Goal: Obtain resource: Download file/media

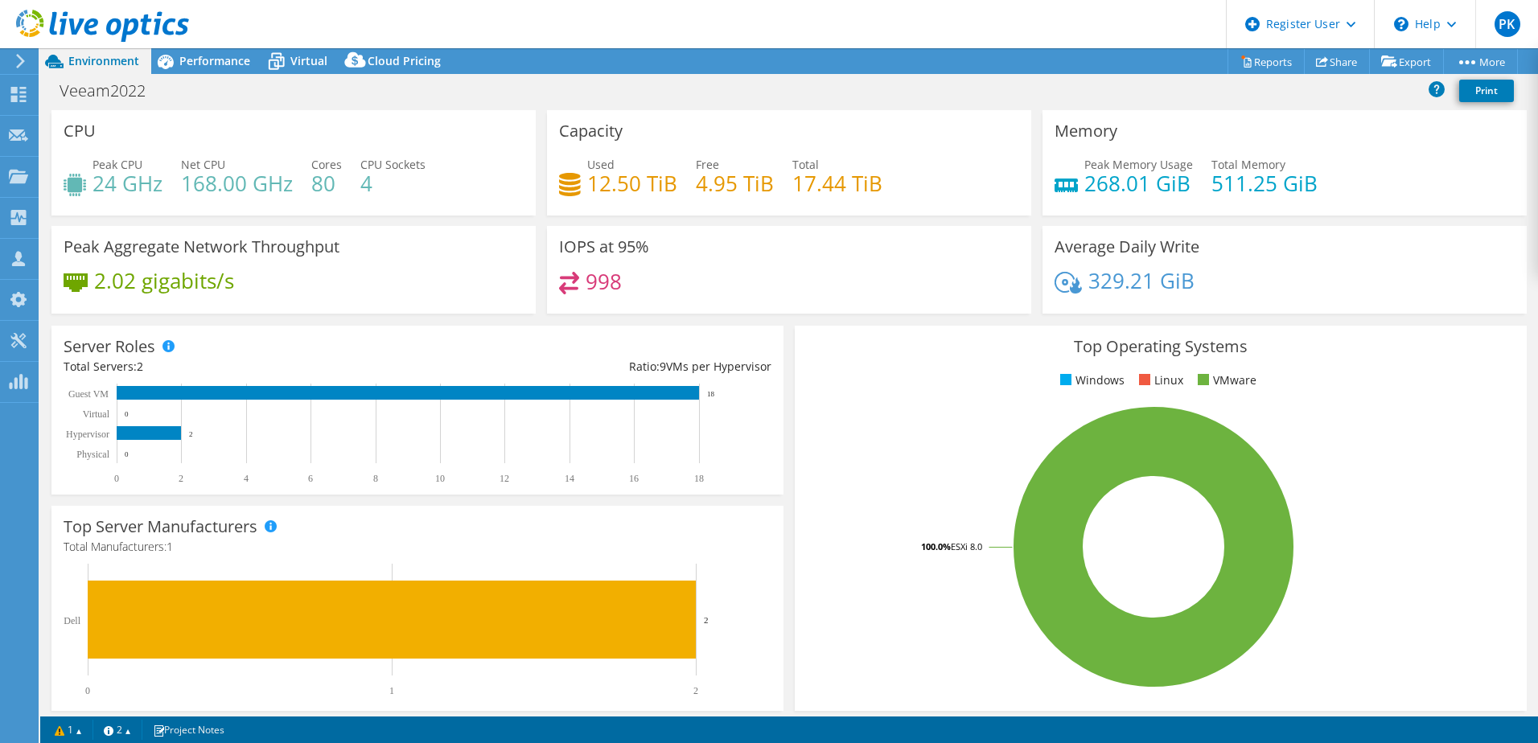
select select "USD"
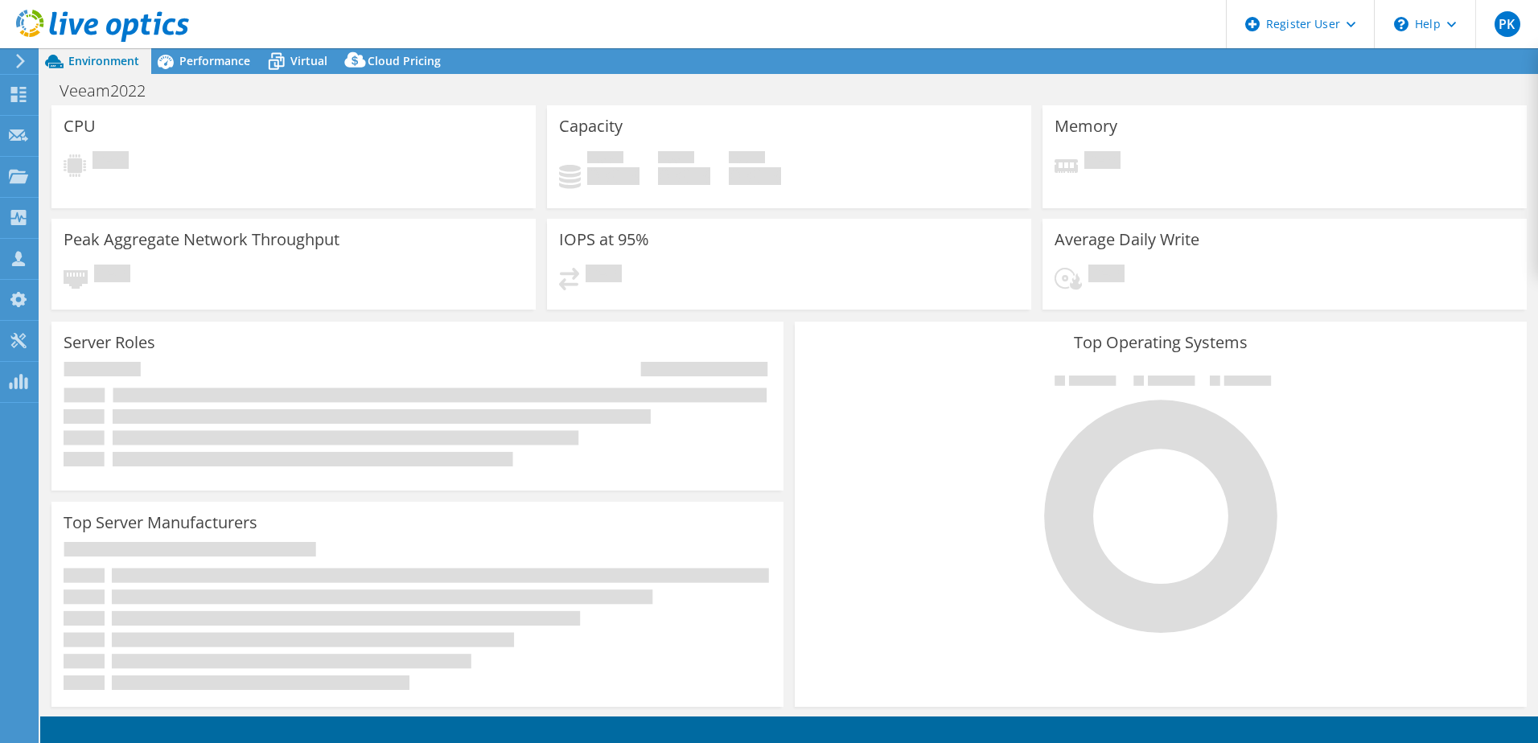
select select "USD"
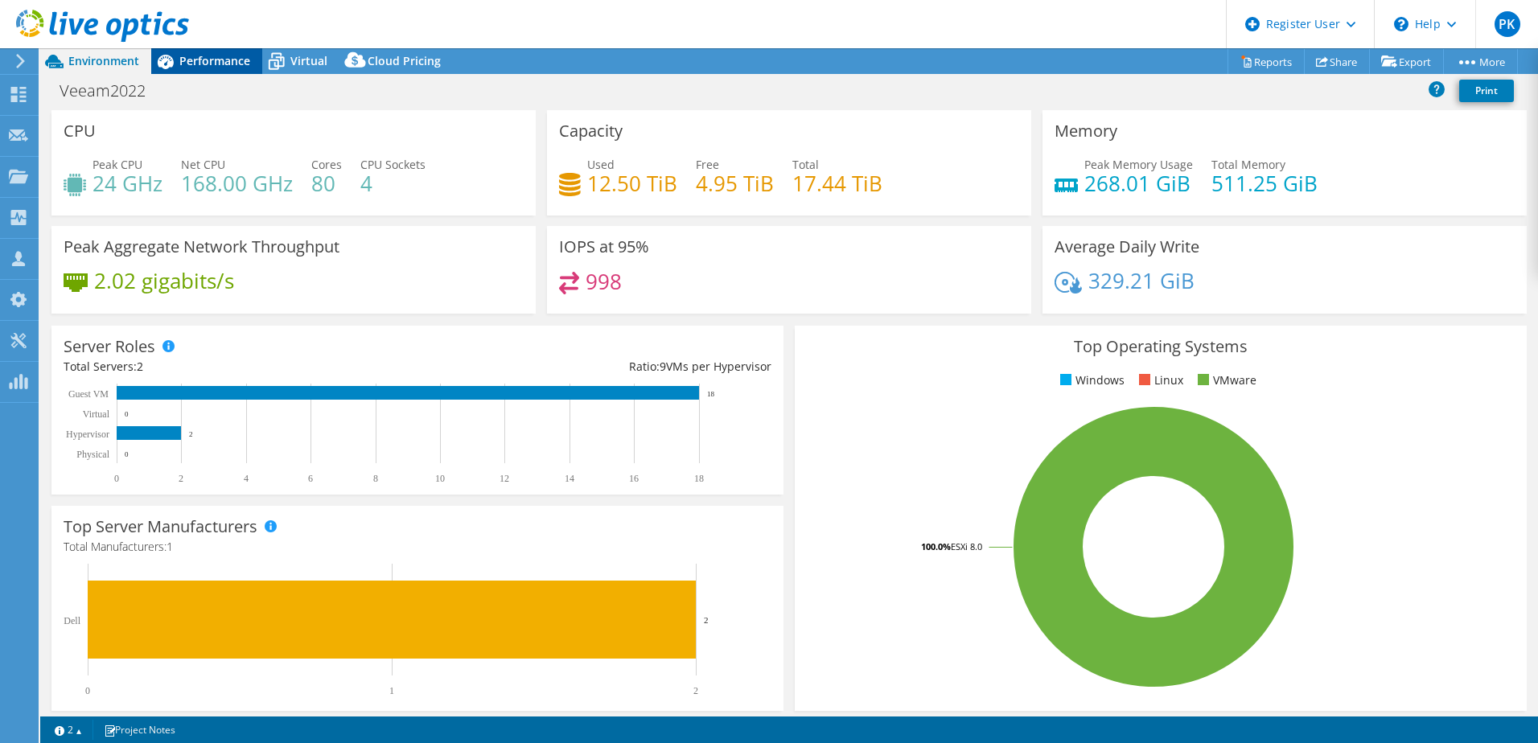
click at [219, 60] on span "Performance" at bounding box center [214, 60] width 71 height 15
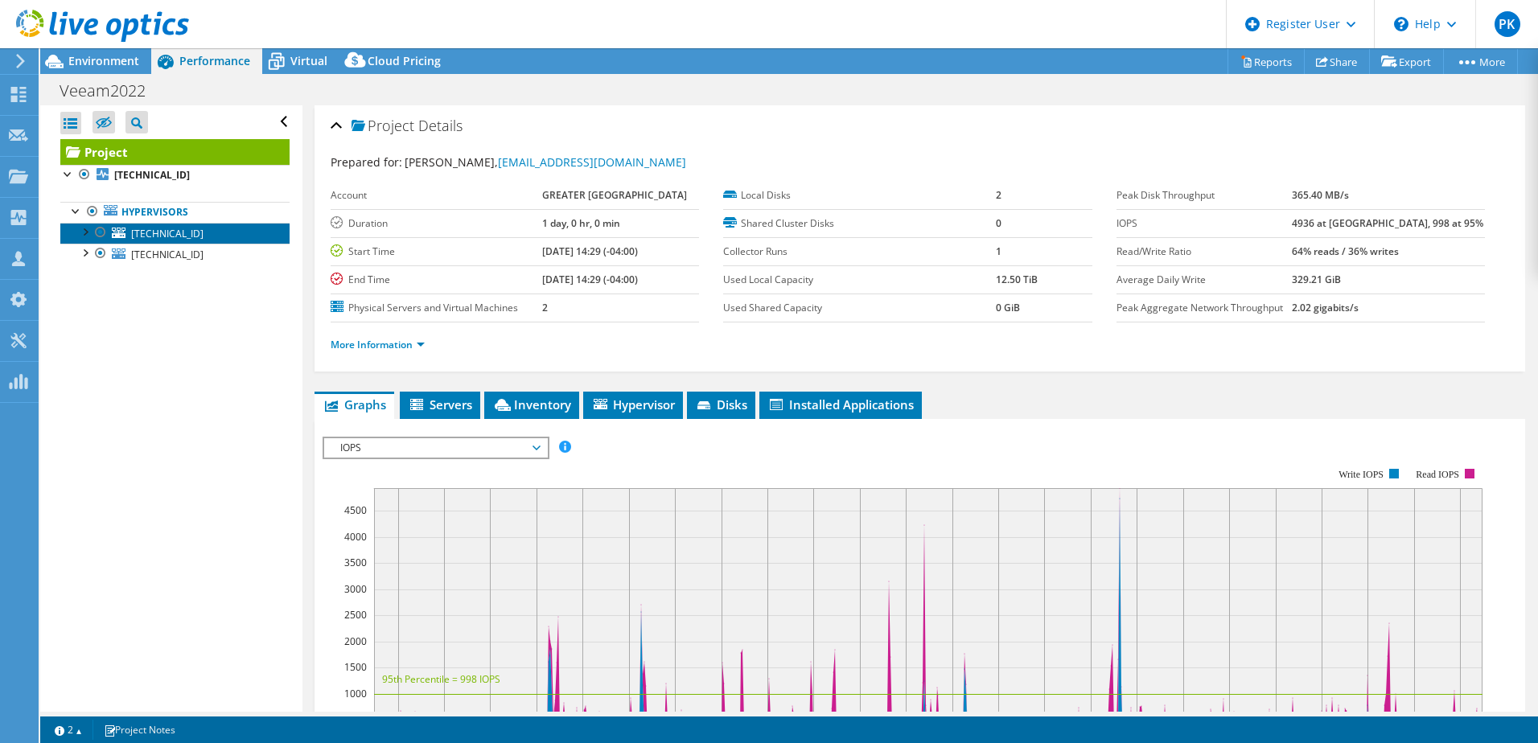
click at [146, 235] on span "[TECHNICAL_ID]" at bounding box center [167, 234] width 72 height 14
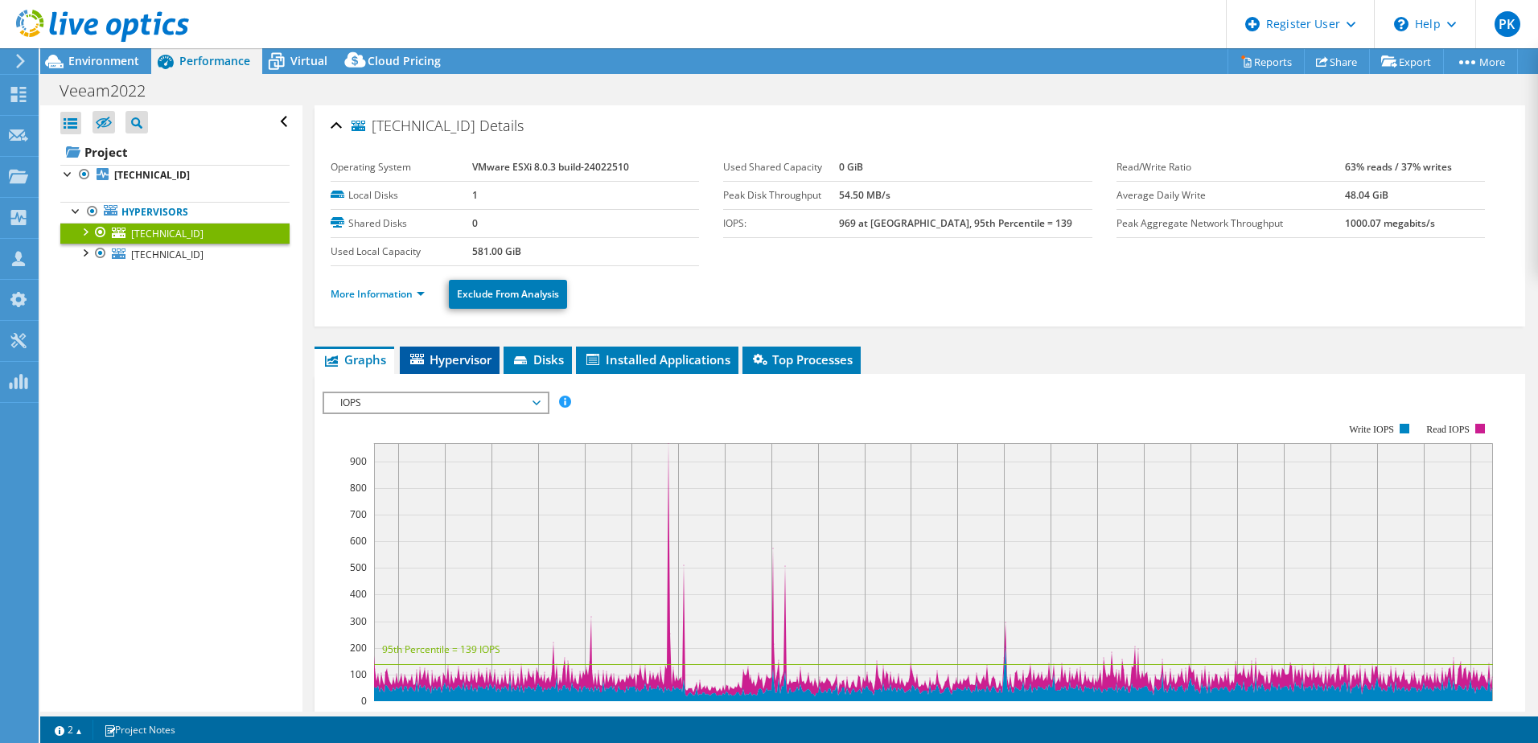
click at [463, 361] on span "Hypervisor" at bounding box center [450, 360] width 84 height 16
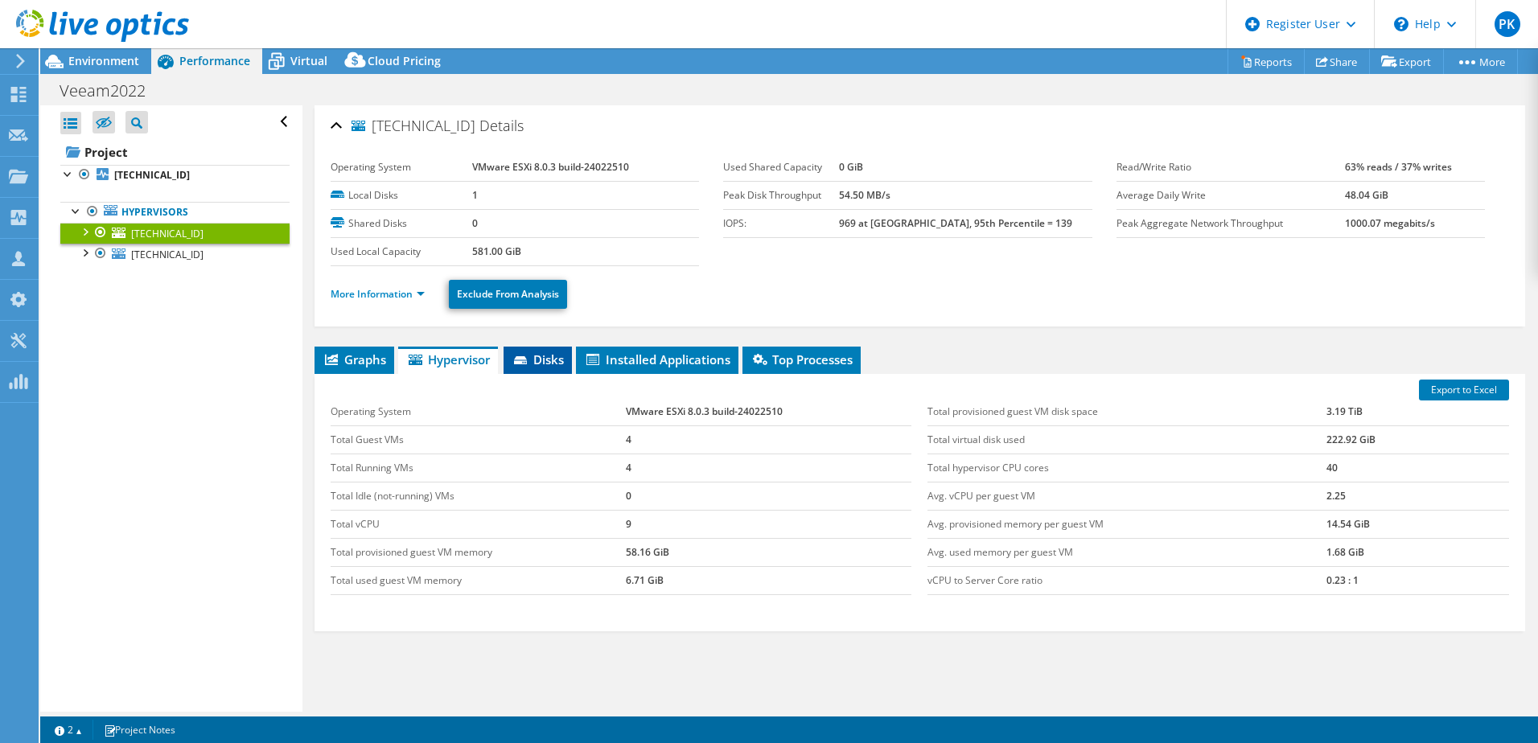
click at [542, 356] on span "Disks" at bounding box center [538, 360] width 52 height 16
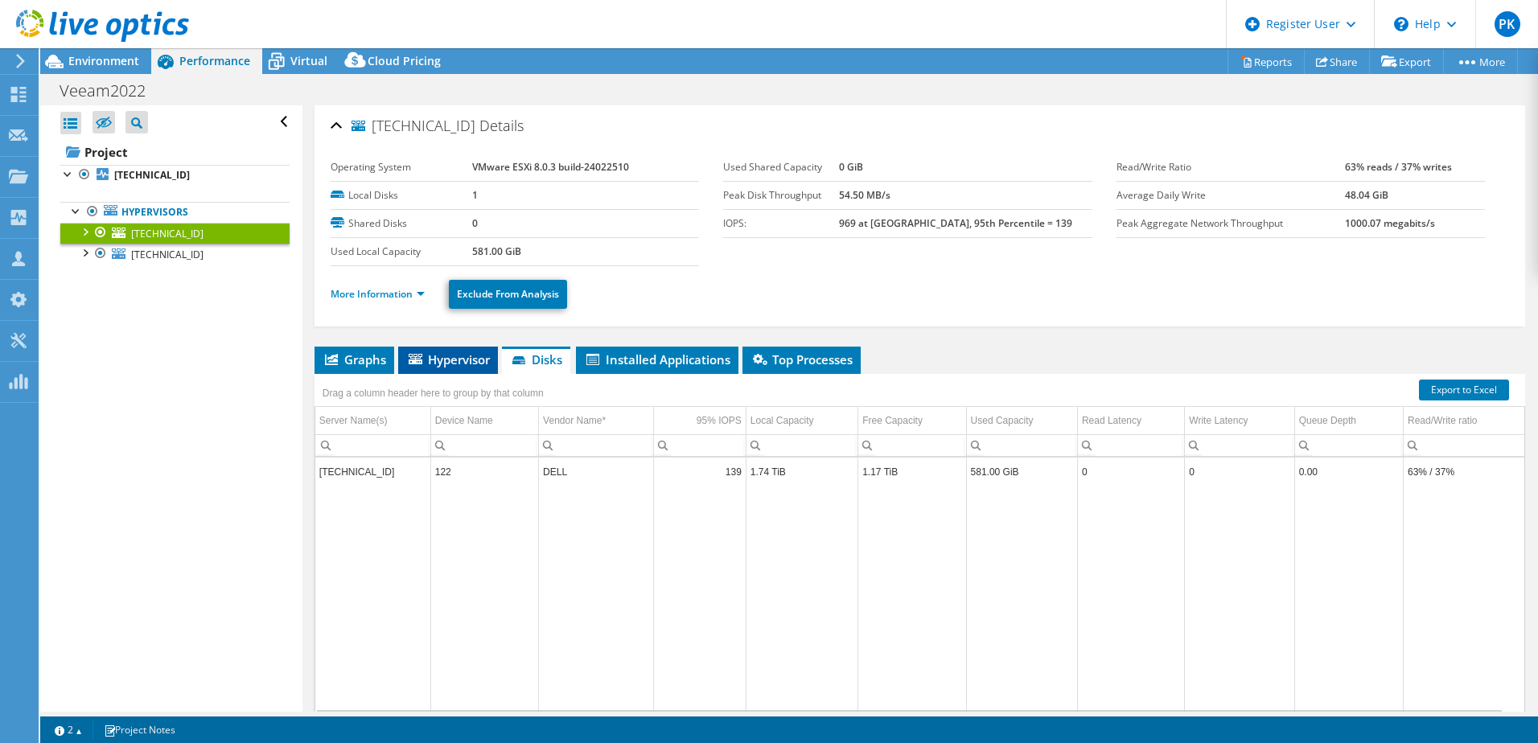
click at [456, 360] on span "Hypervisor" at bounding box center [448, 360] width 84 height 16
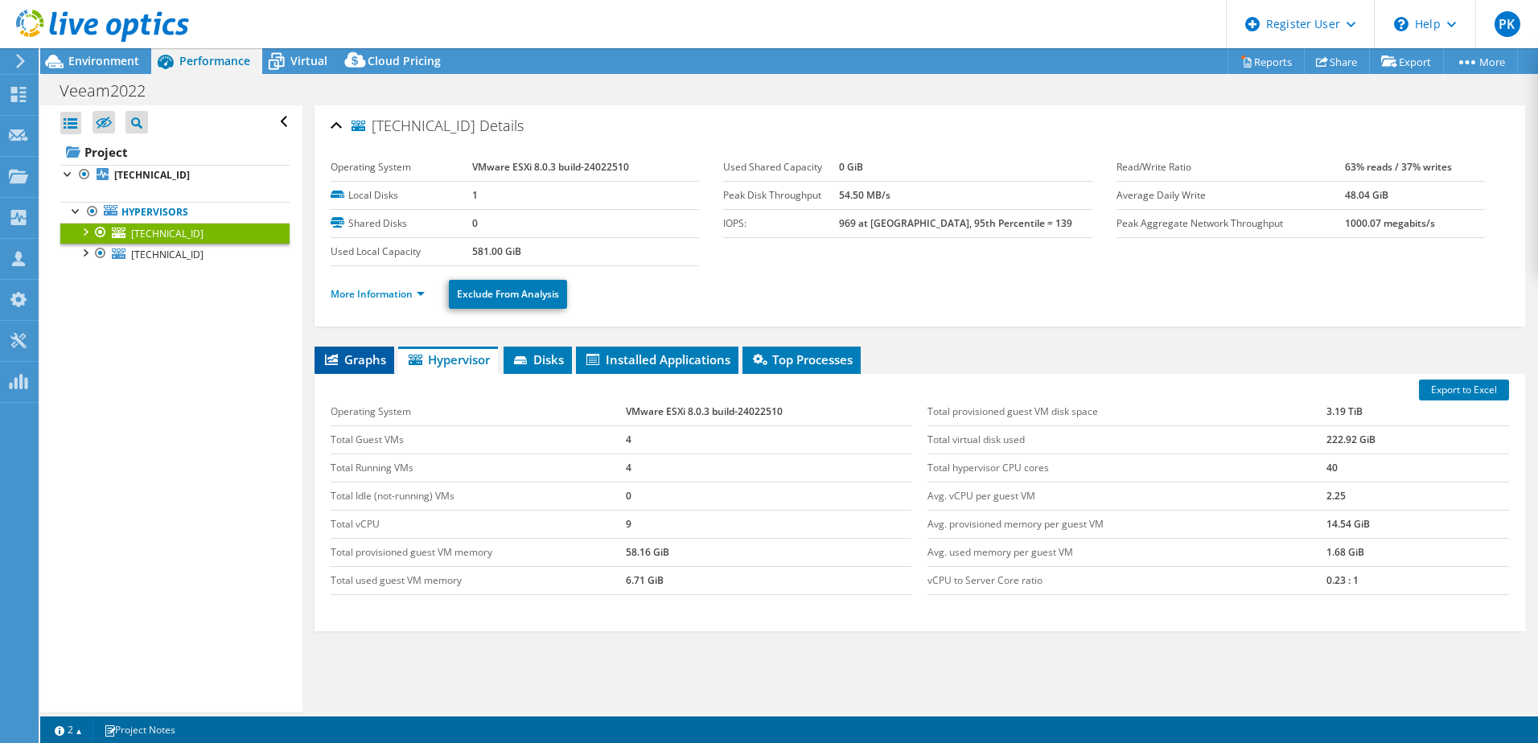
click at [368, 359] on span "Graphs" at bounding box center [355, 360] width 64 height 16
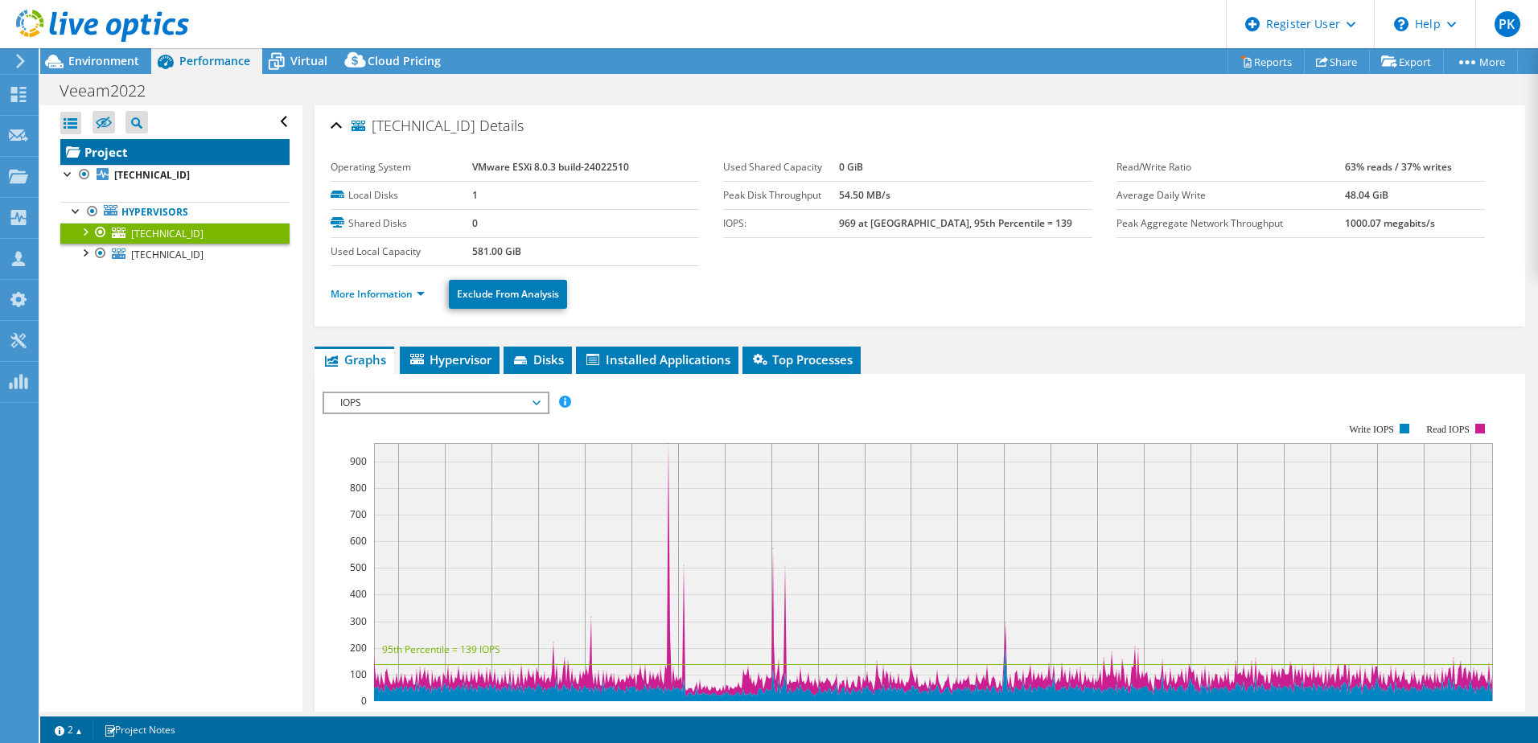
click at [108, 147] on link "Project" at bounding box center [174, 152] width 229 height 26
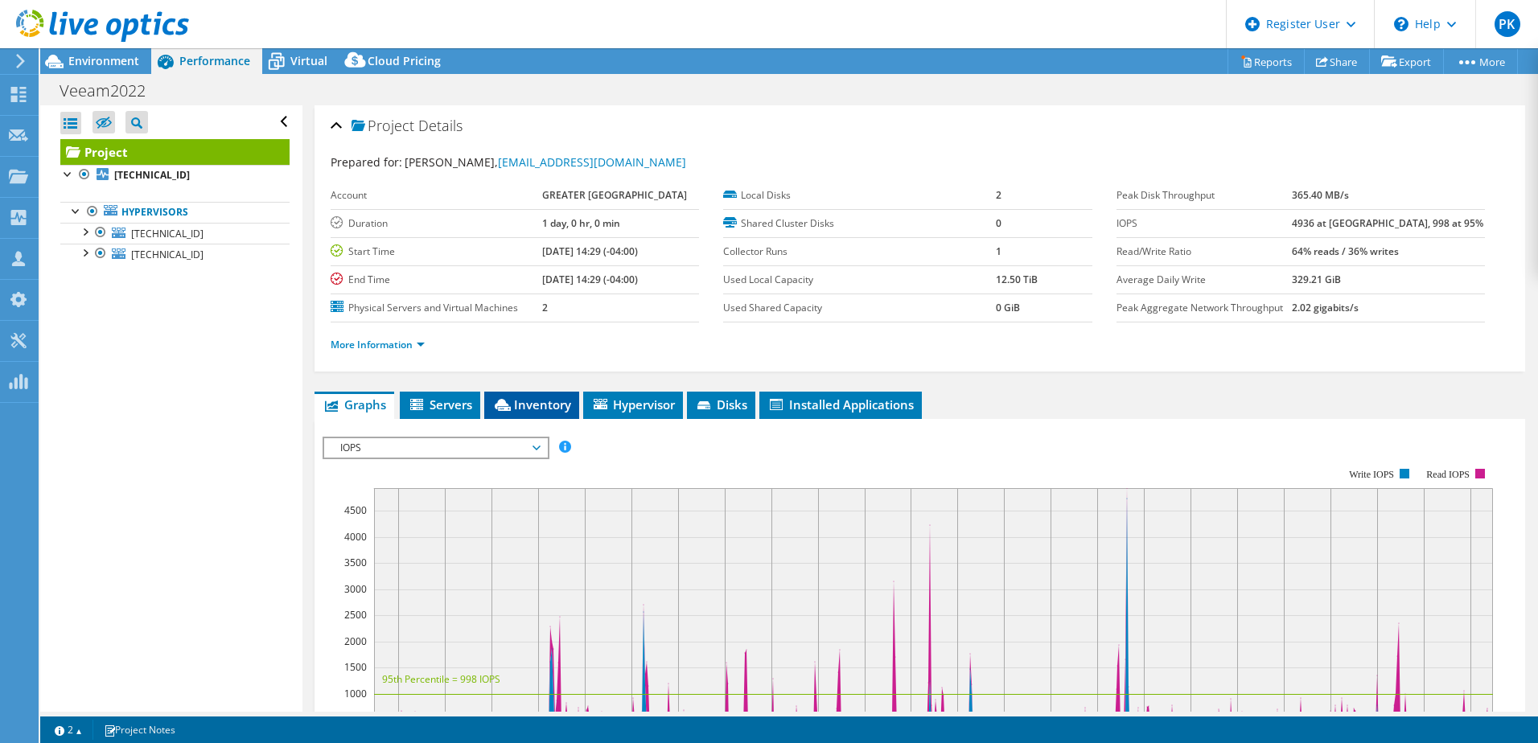
click at [541, 413] on li "Inventory" at bounding box center [531, 405] width 95 height 27
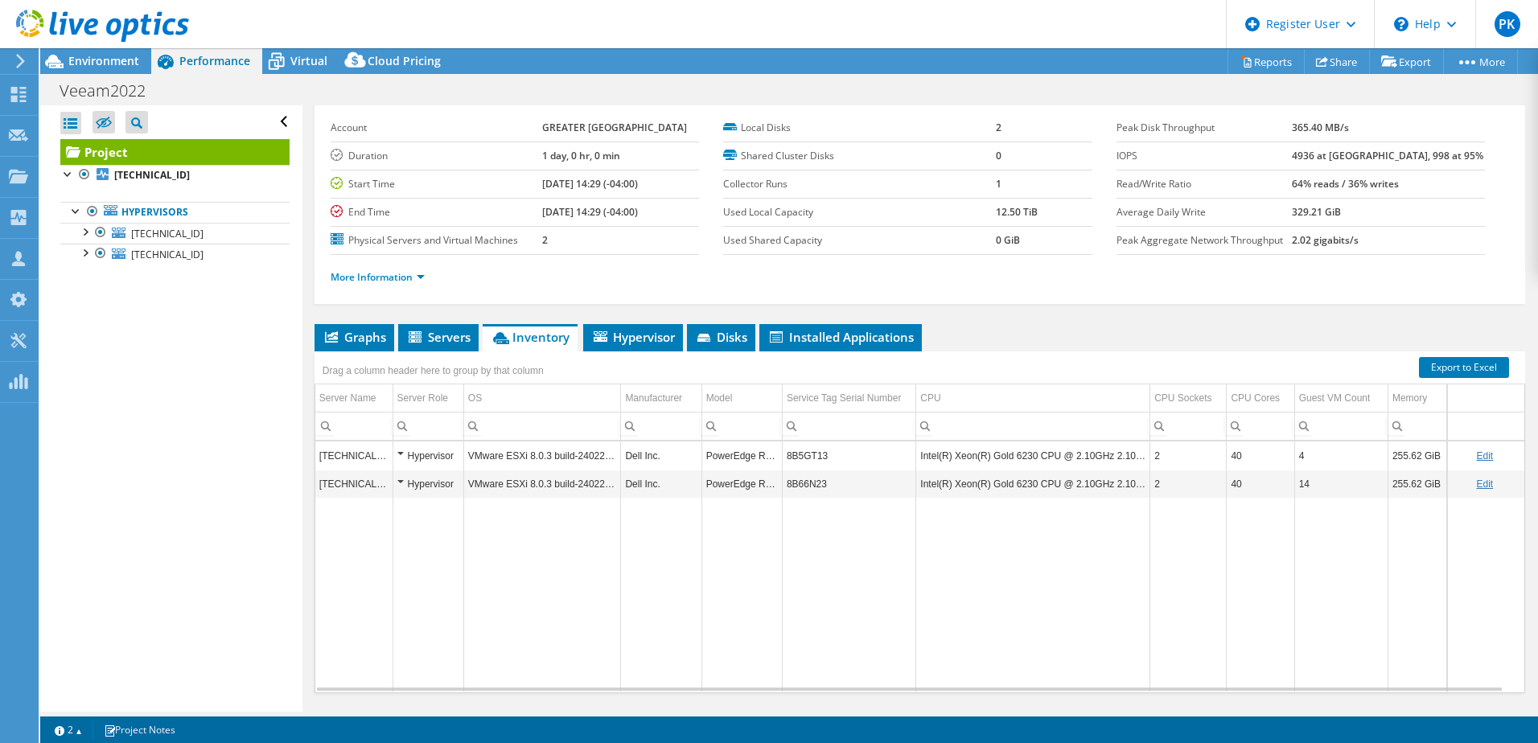
scroll to position [110, 0]
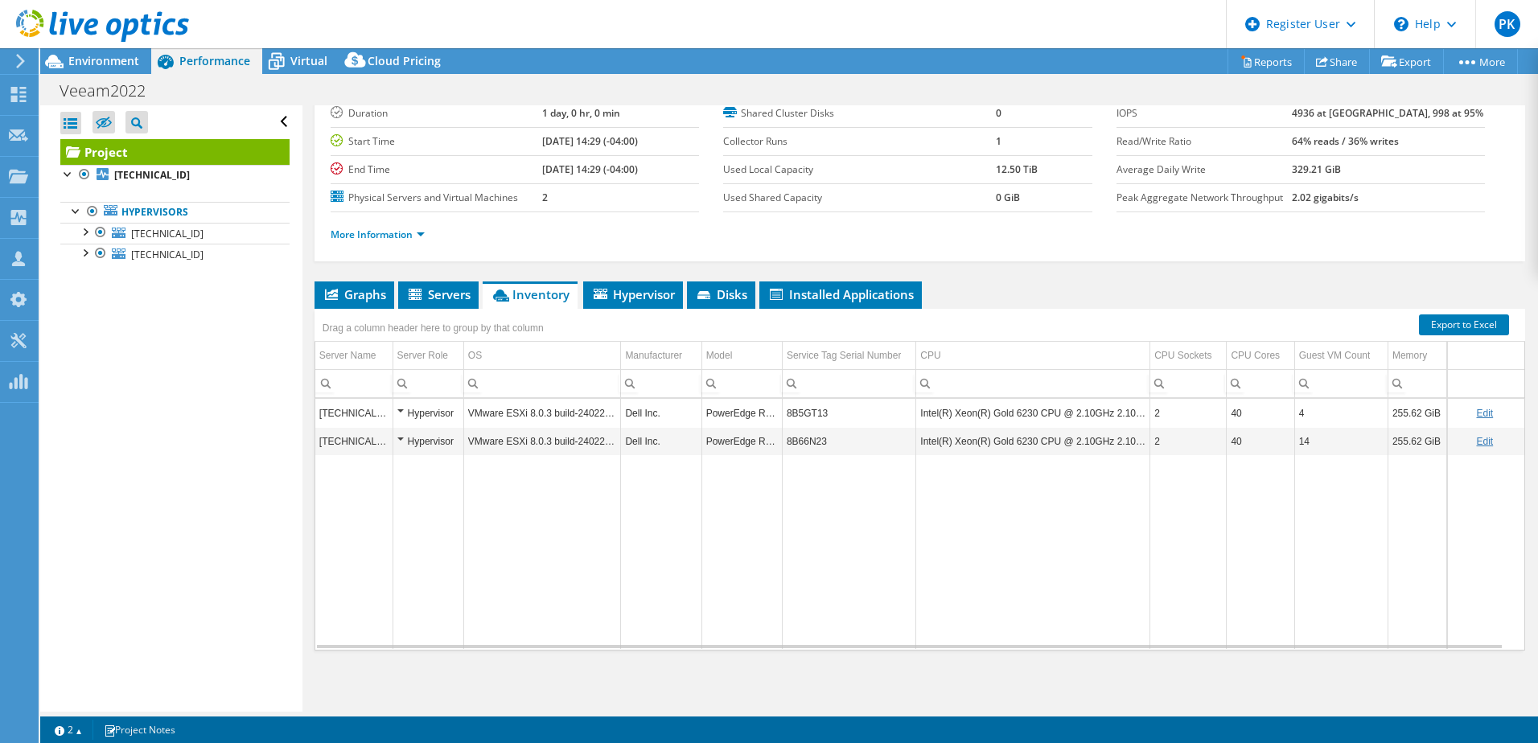
click at [398, 438] on div "Hypervisor" at bounding box center [428, 441] width 62 height 19
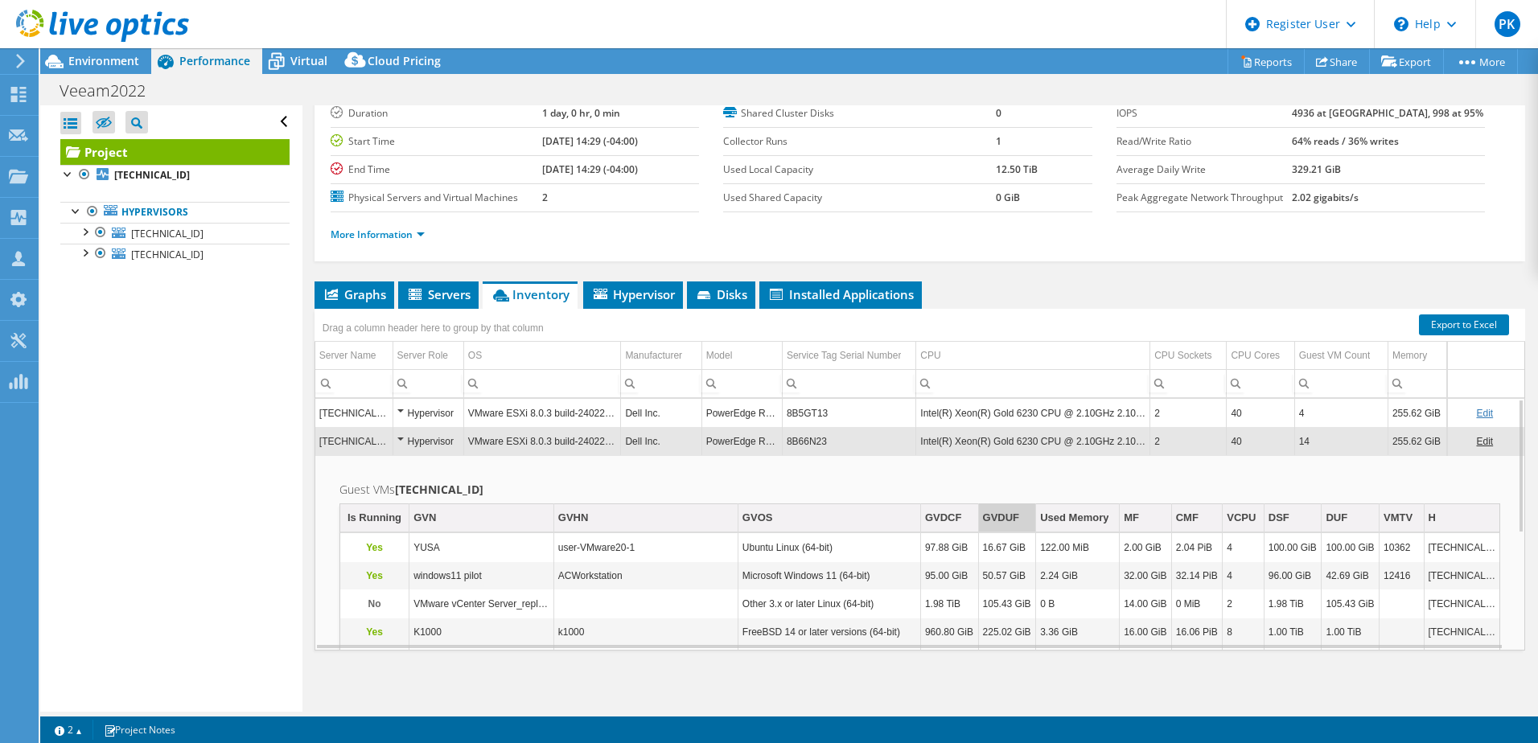
scroll to position [97, 0]
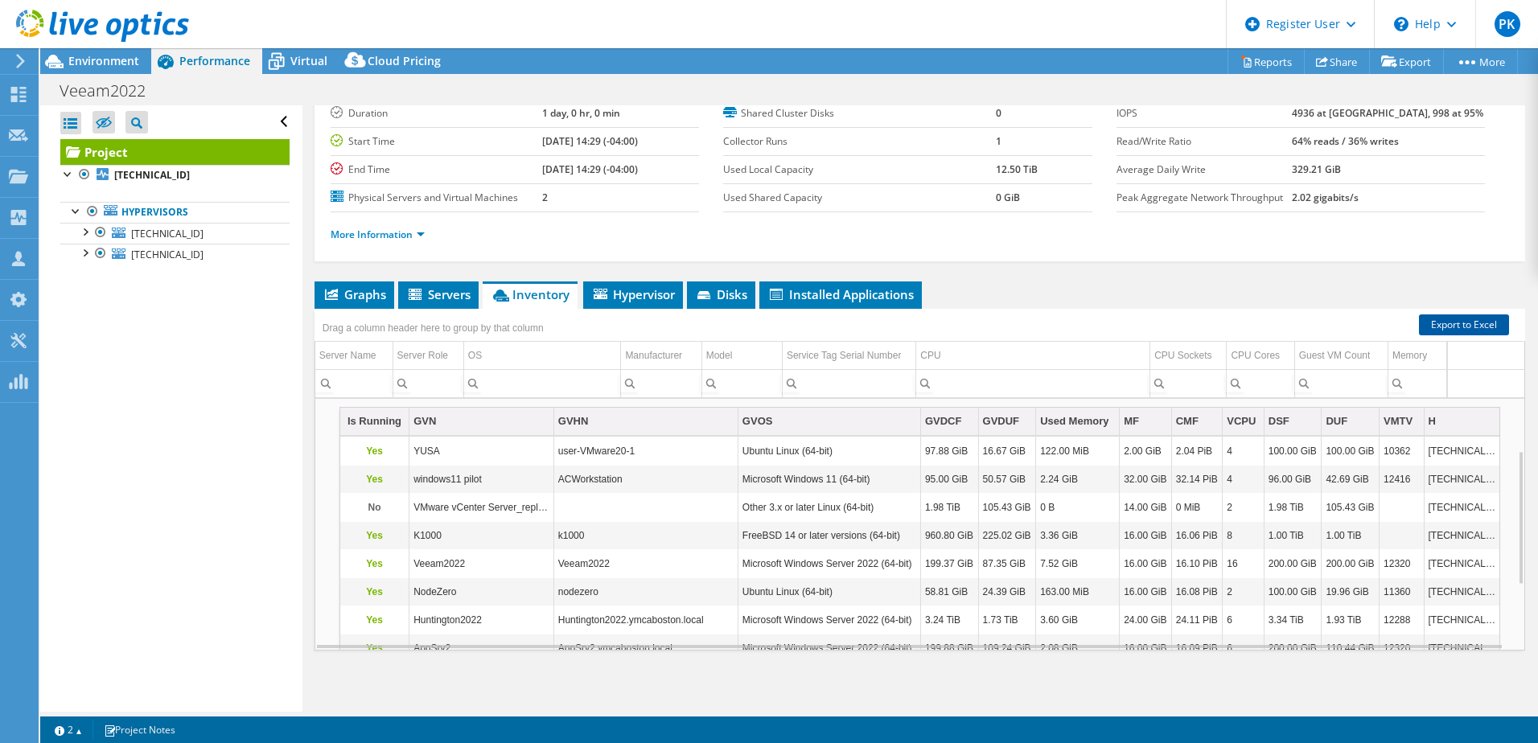
click at [1451, 323] on link "Export to Excel" at bounding box center [1464, 325] width 90 height 21
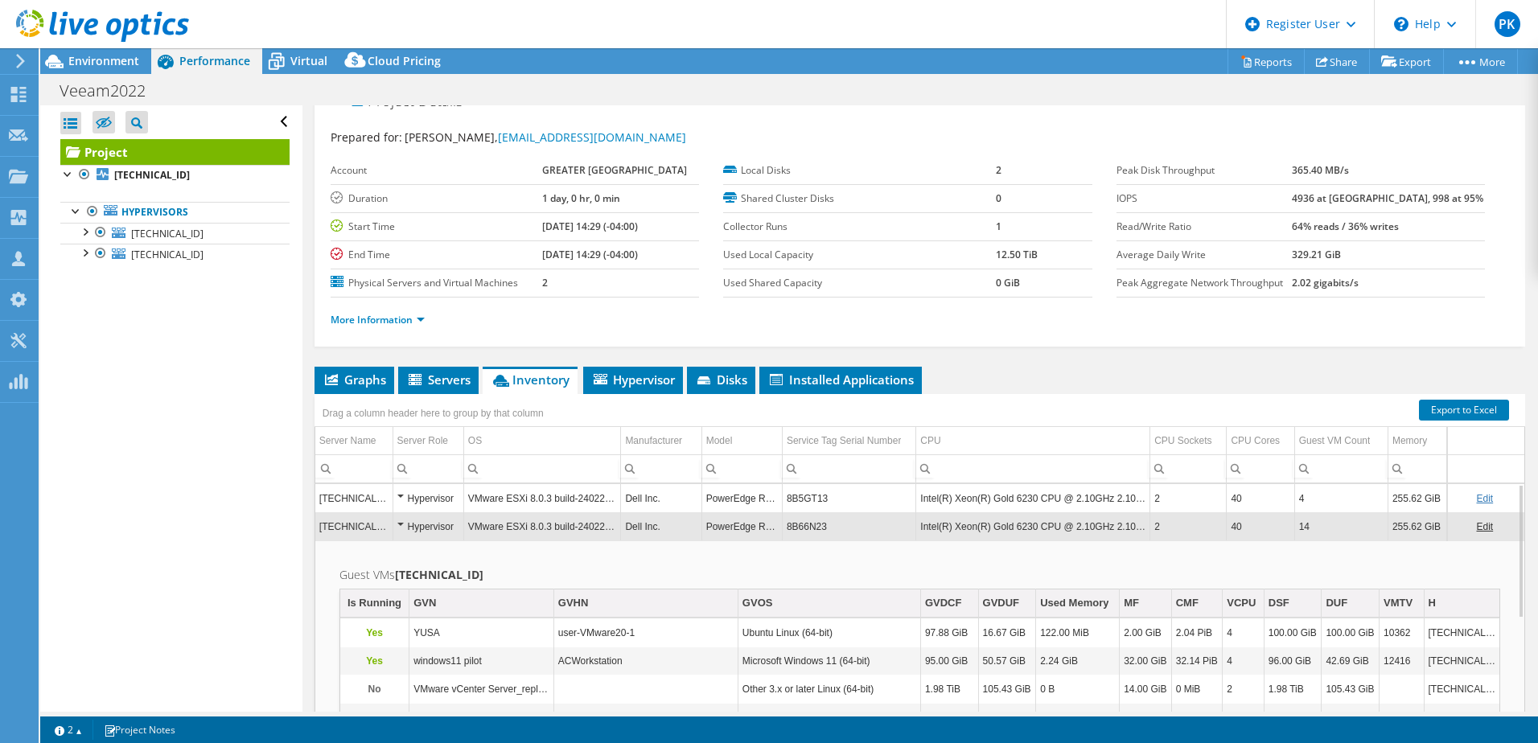
scroll to position [110, 0]
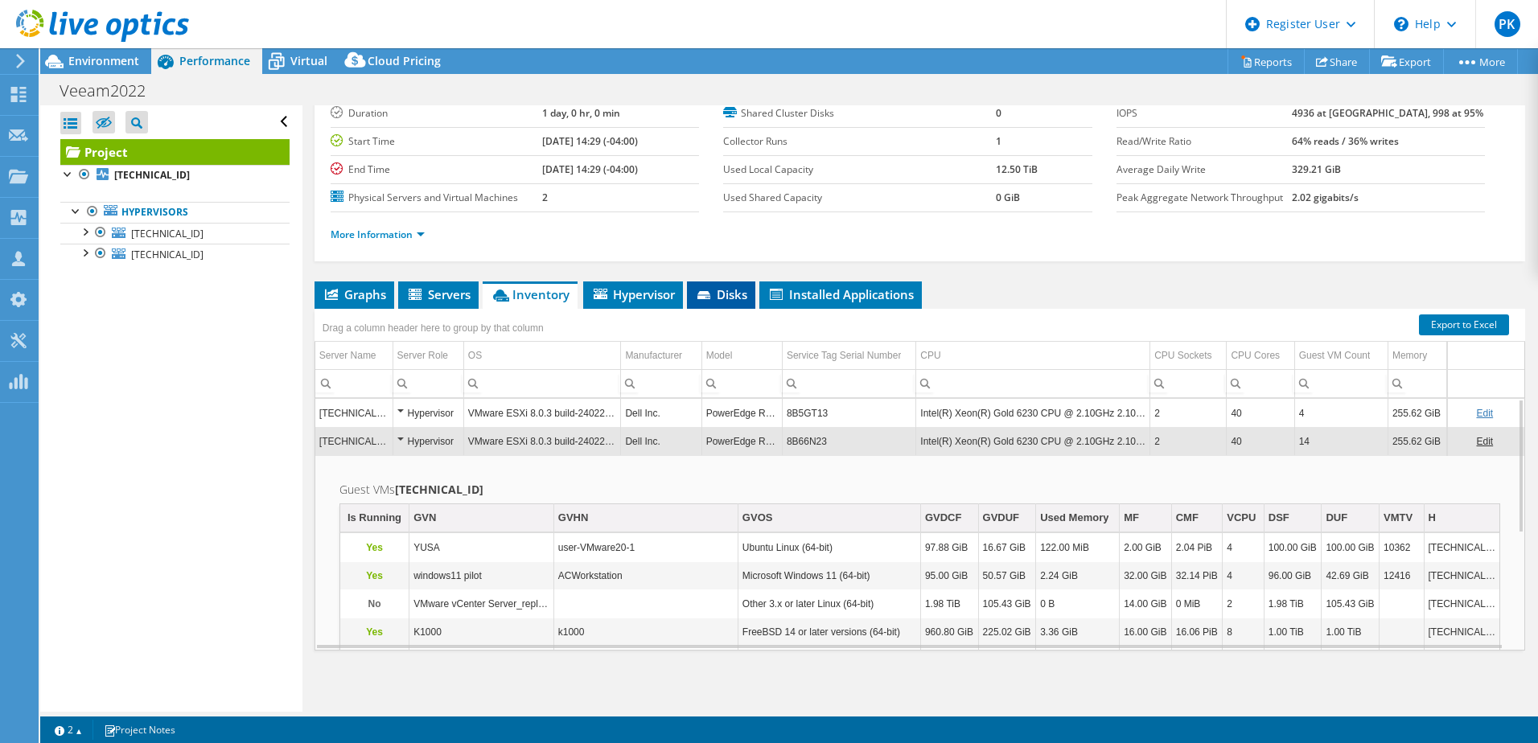
click at [722, 295] on span "Disks" at bounding box center [721, 294] width 52 height 16
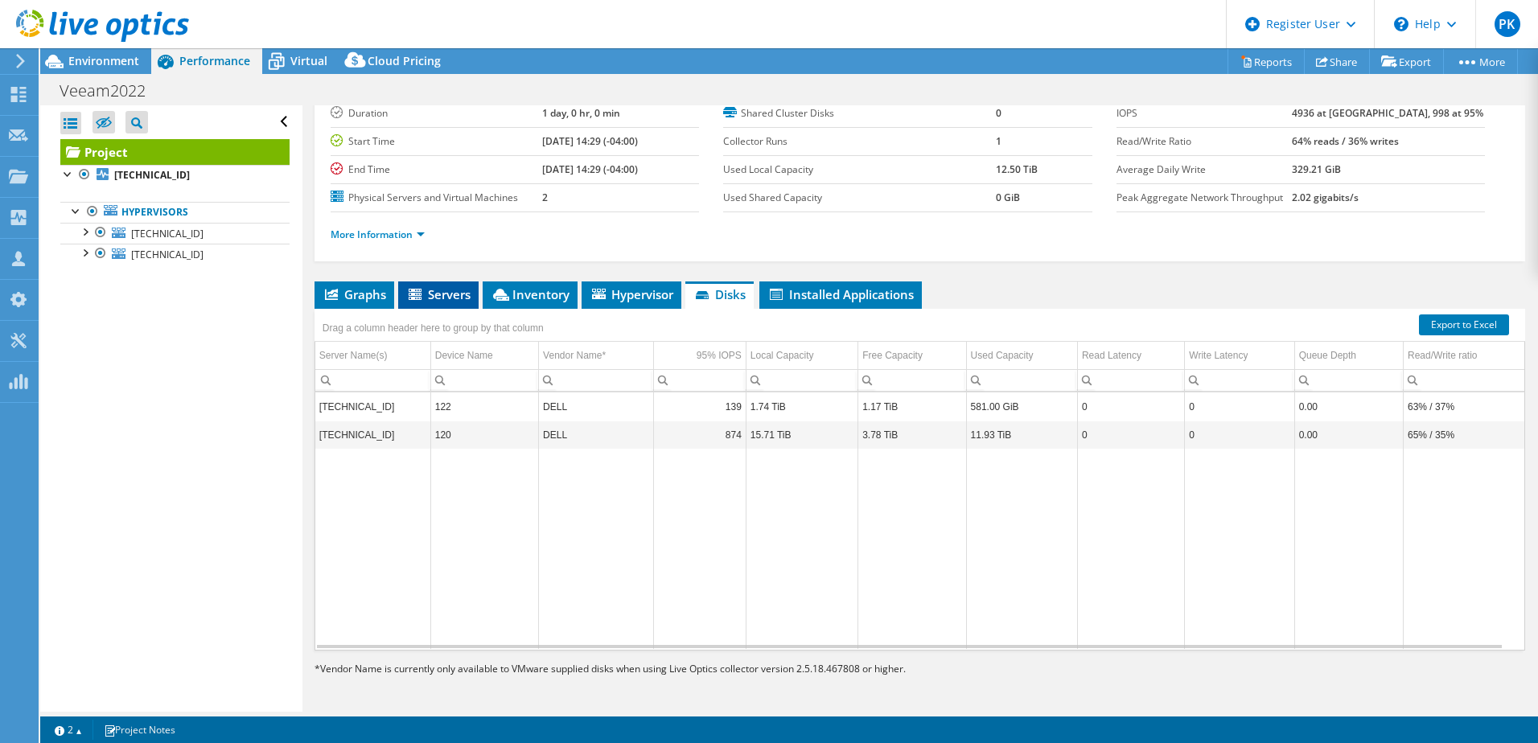
click at [436, 292] on span "Servers" at bounding box center [438, 294] width 64 height 16
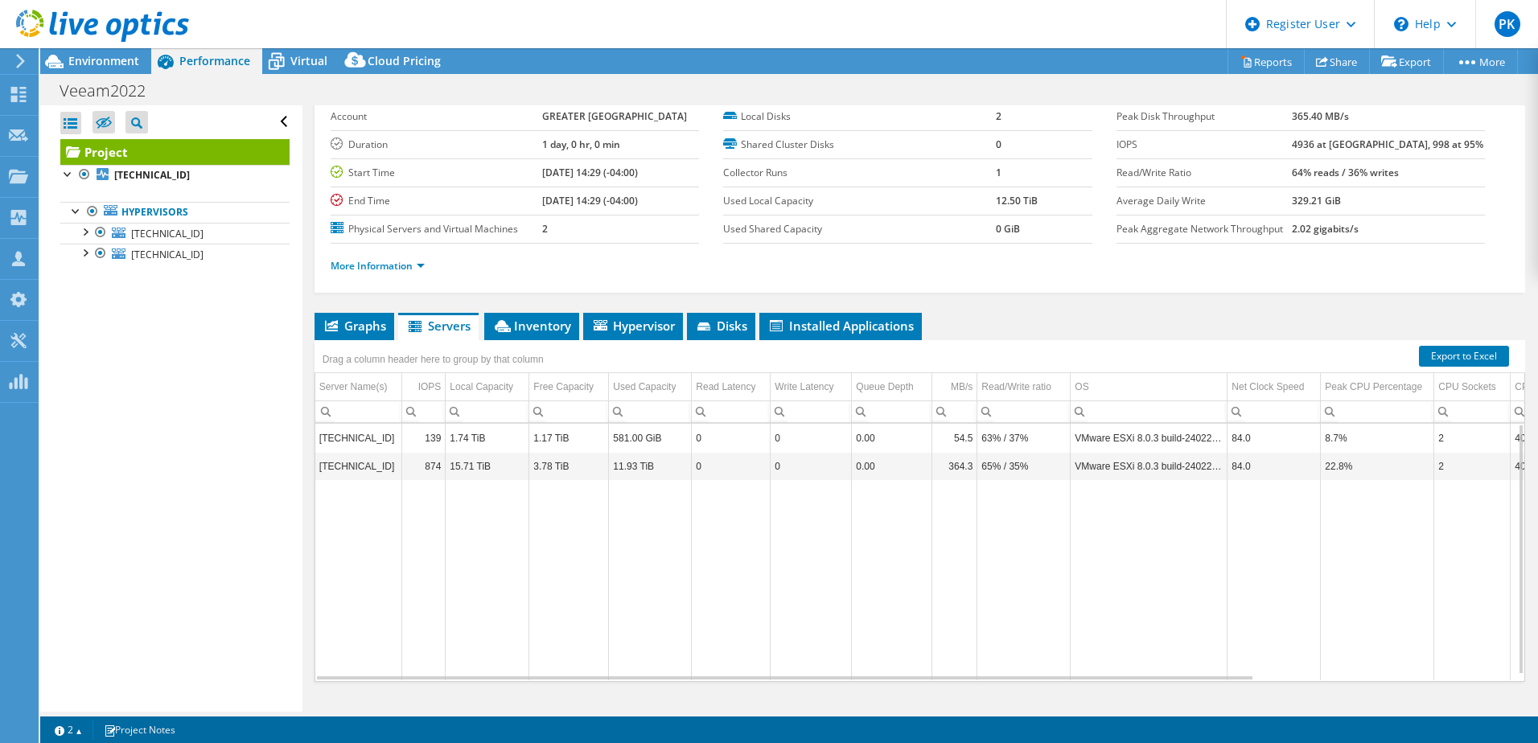
scroll to position [30, 0]
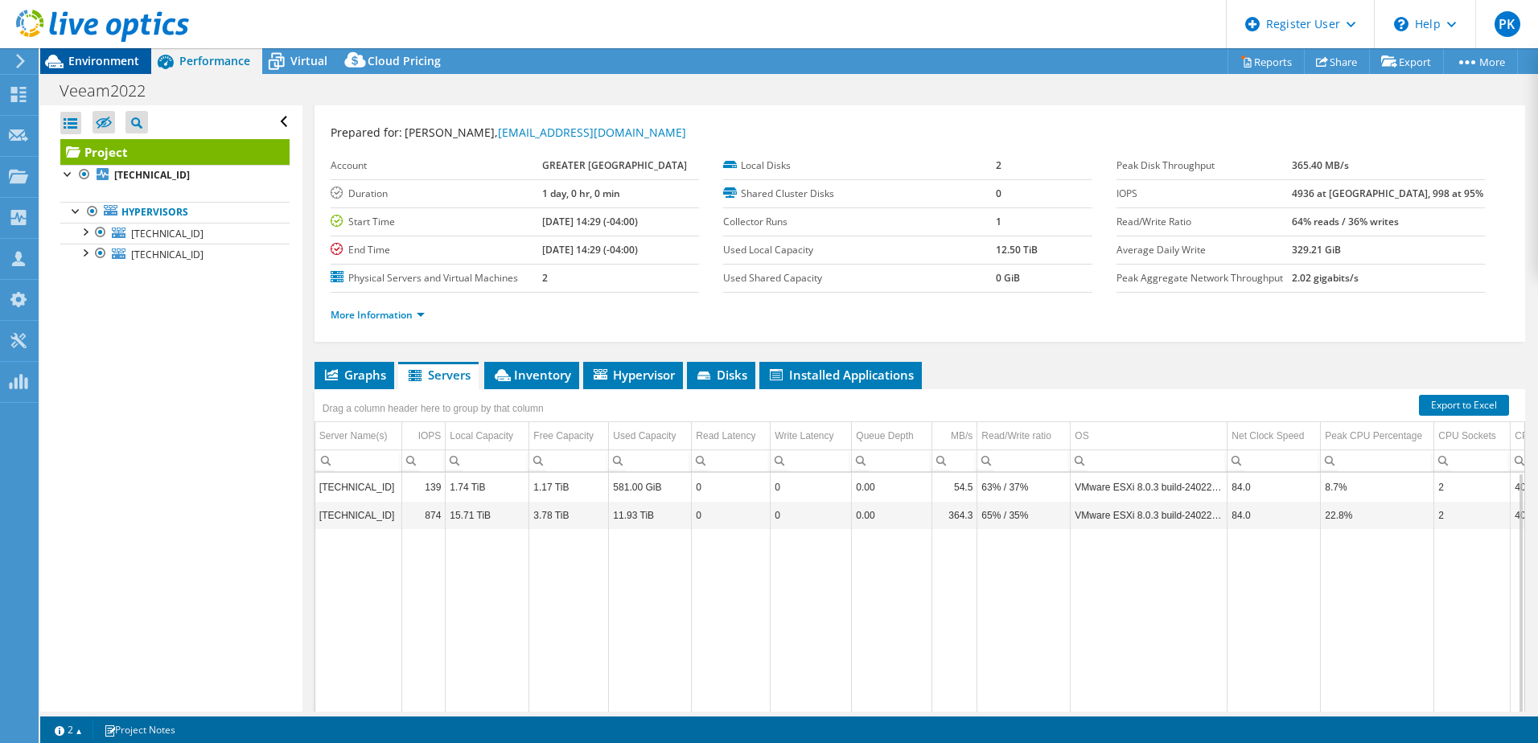
click at [114, 60] on span "Environment" at bounding box center [103, 60] width 71 height 15
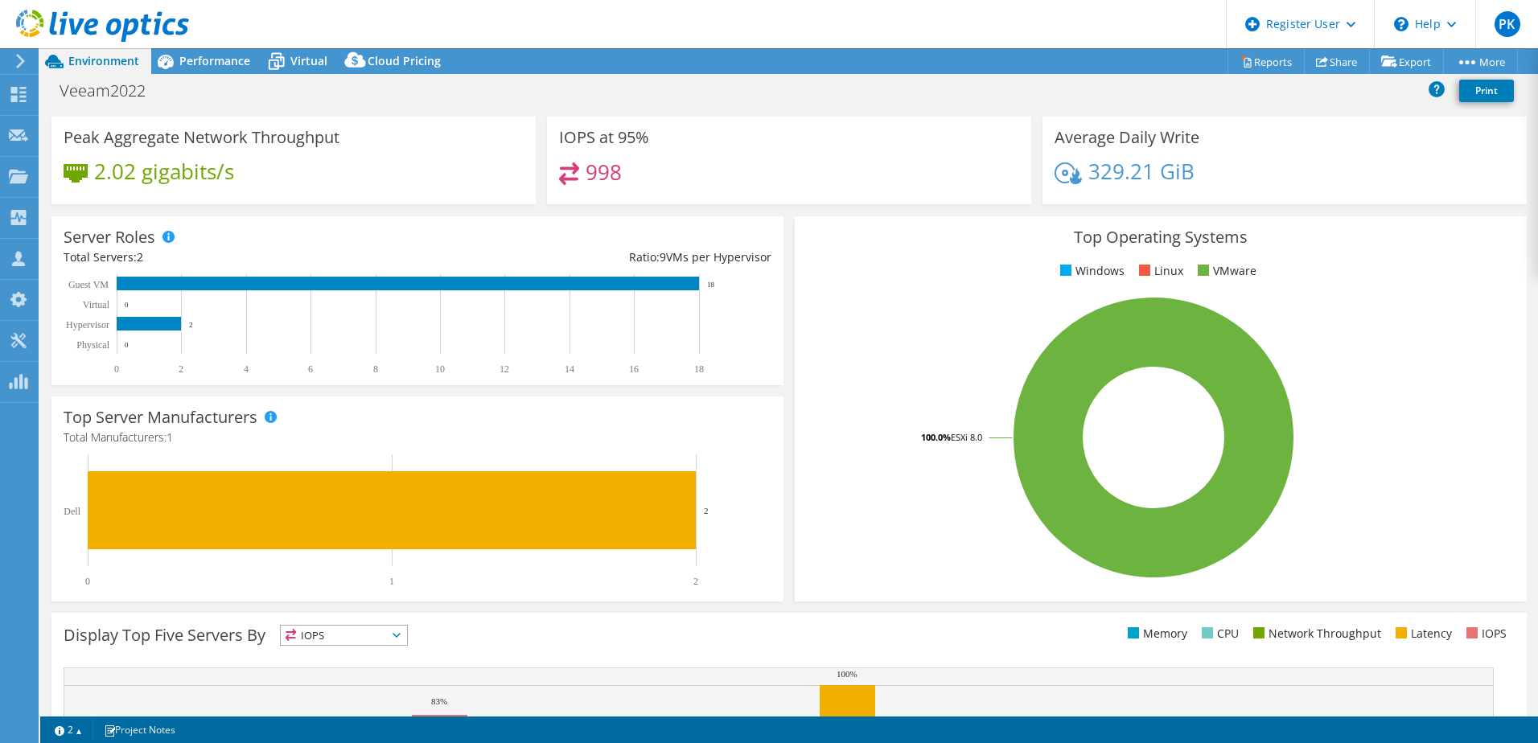
scroll to position [0, 0]
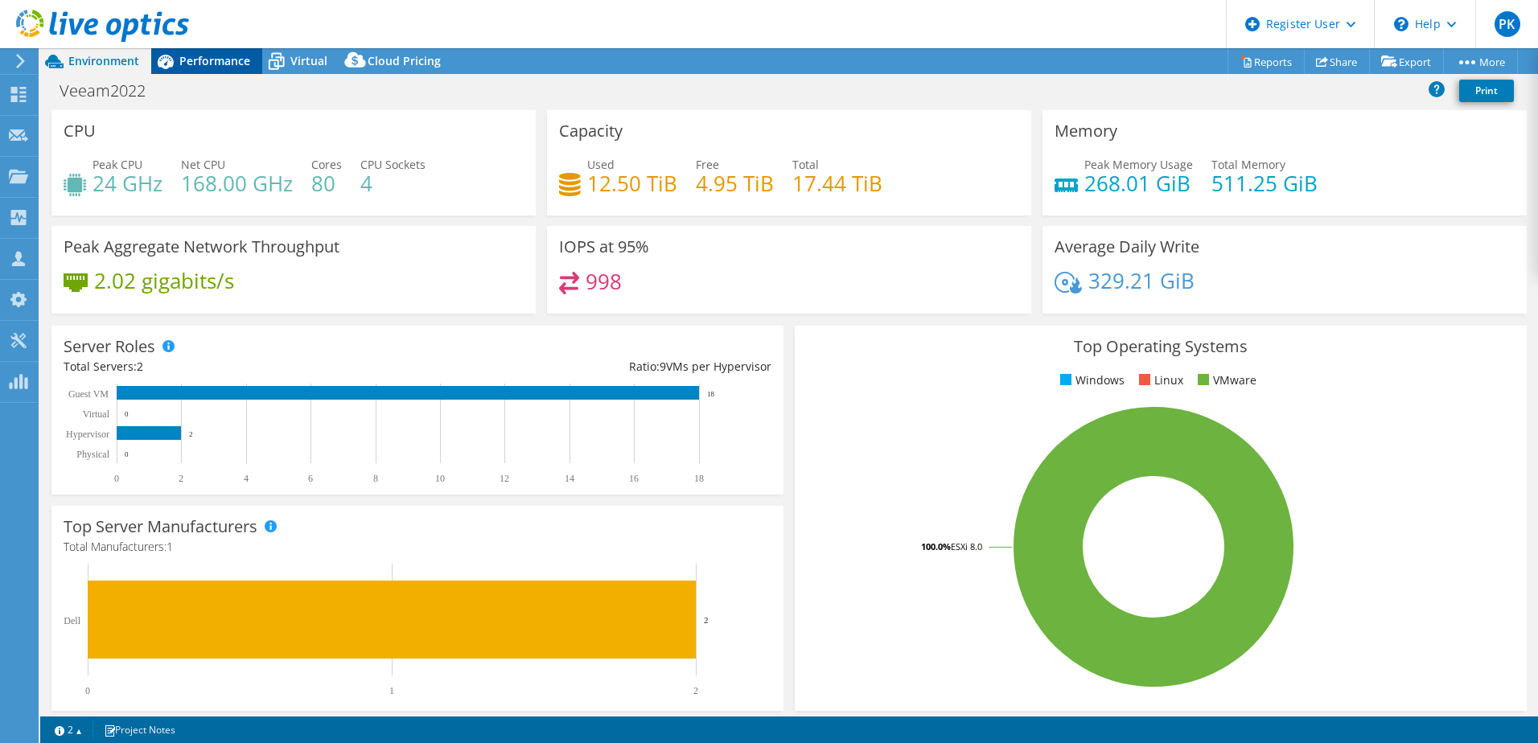
click at [207, 55] on span "Performance" at bounding box center [214, 60] width 71 height 15
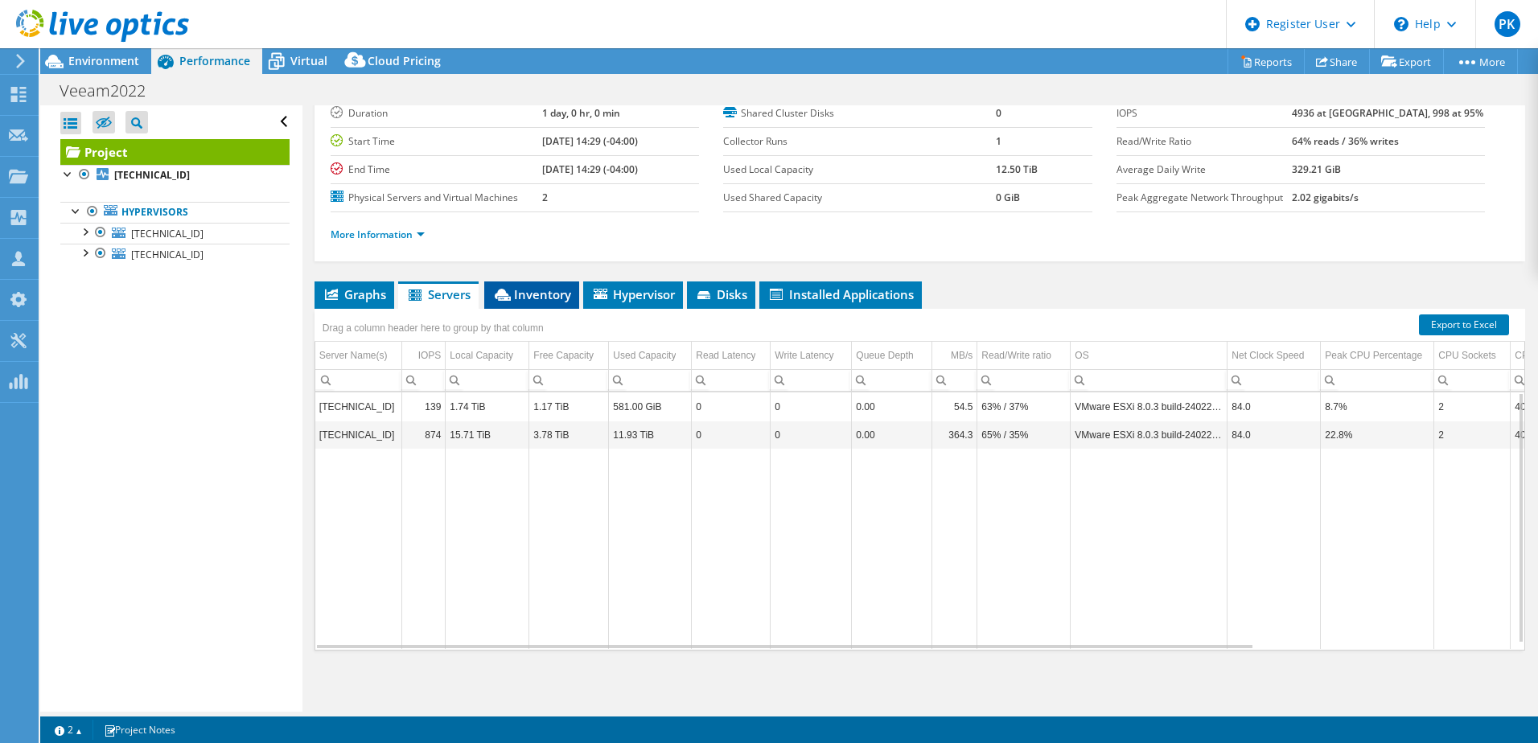
click at [529, 300] on span "Inventory" at bounding box center [531, 294] width 79 height 16
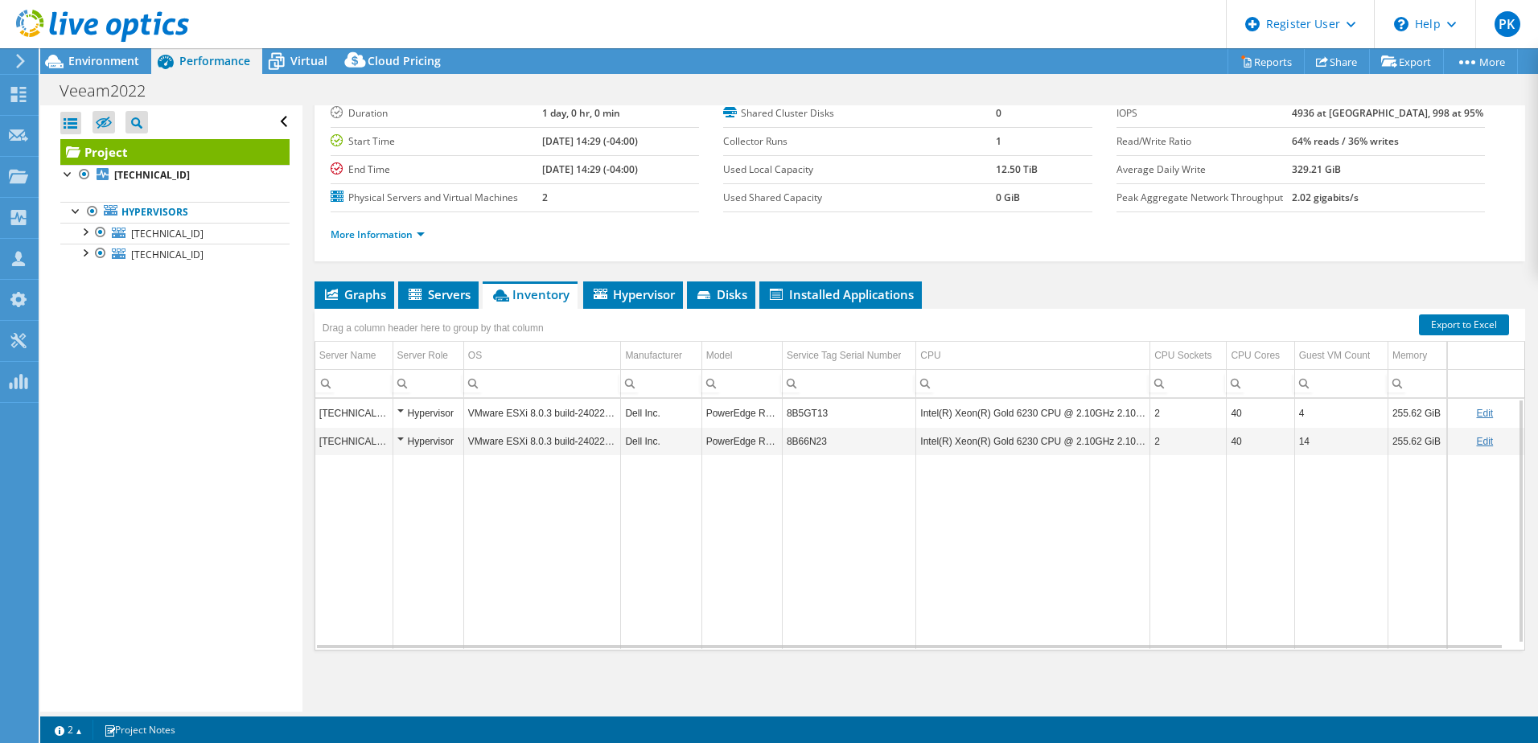
click at [396, 438] on td "Hypervisor" at bounding box center [428, 441] width 71 height 28
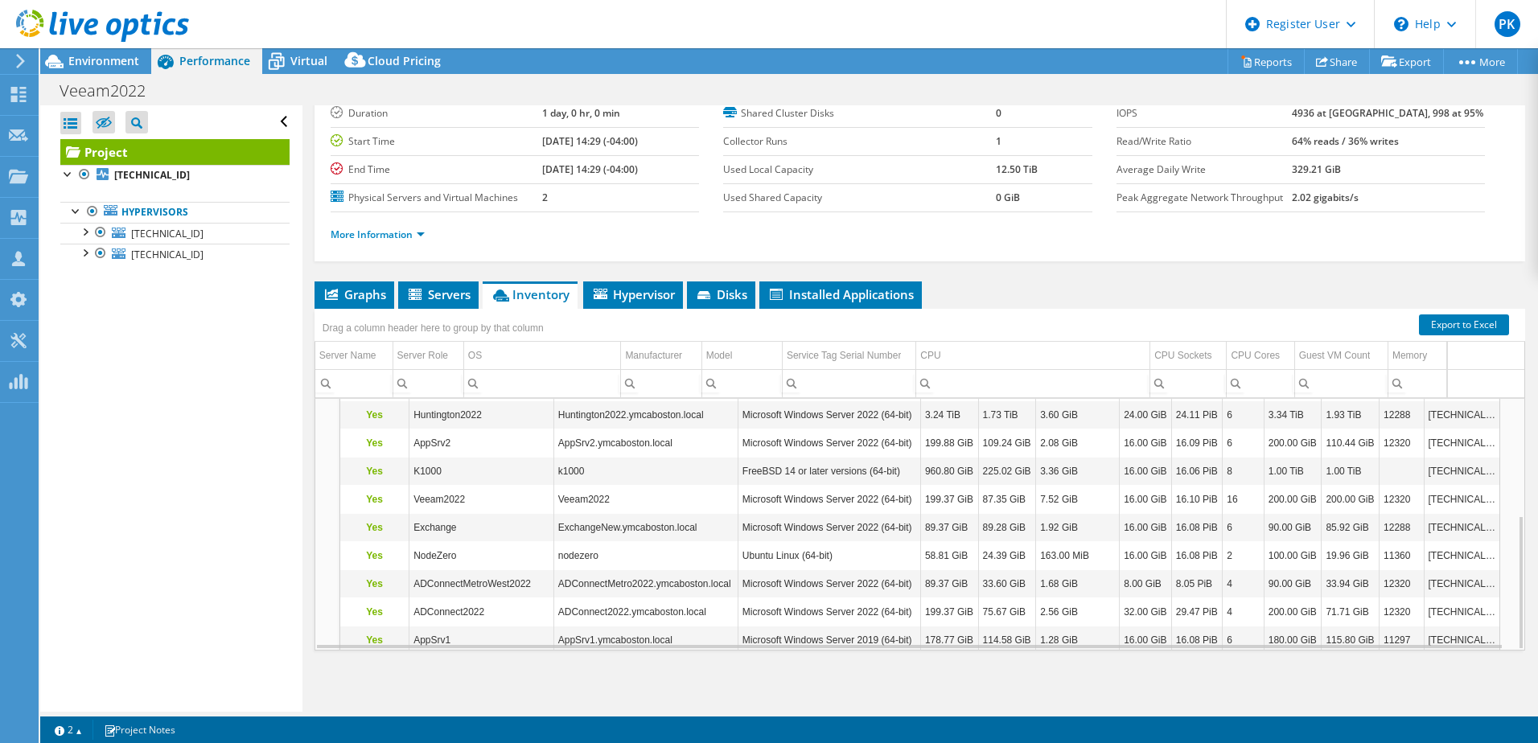
scroll to position [217, 0]
click at [643, 292] on span "Hypervisor" at bounding box center [633, 294] width 84 height 16
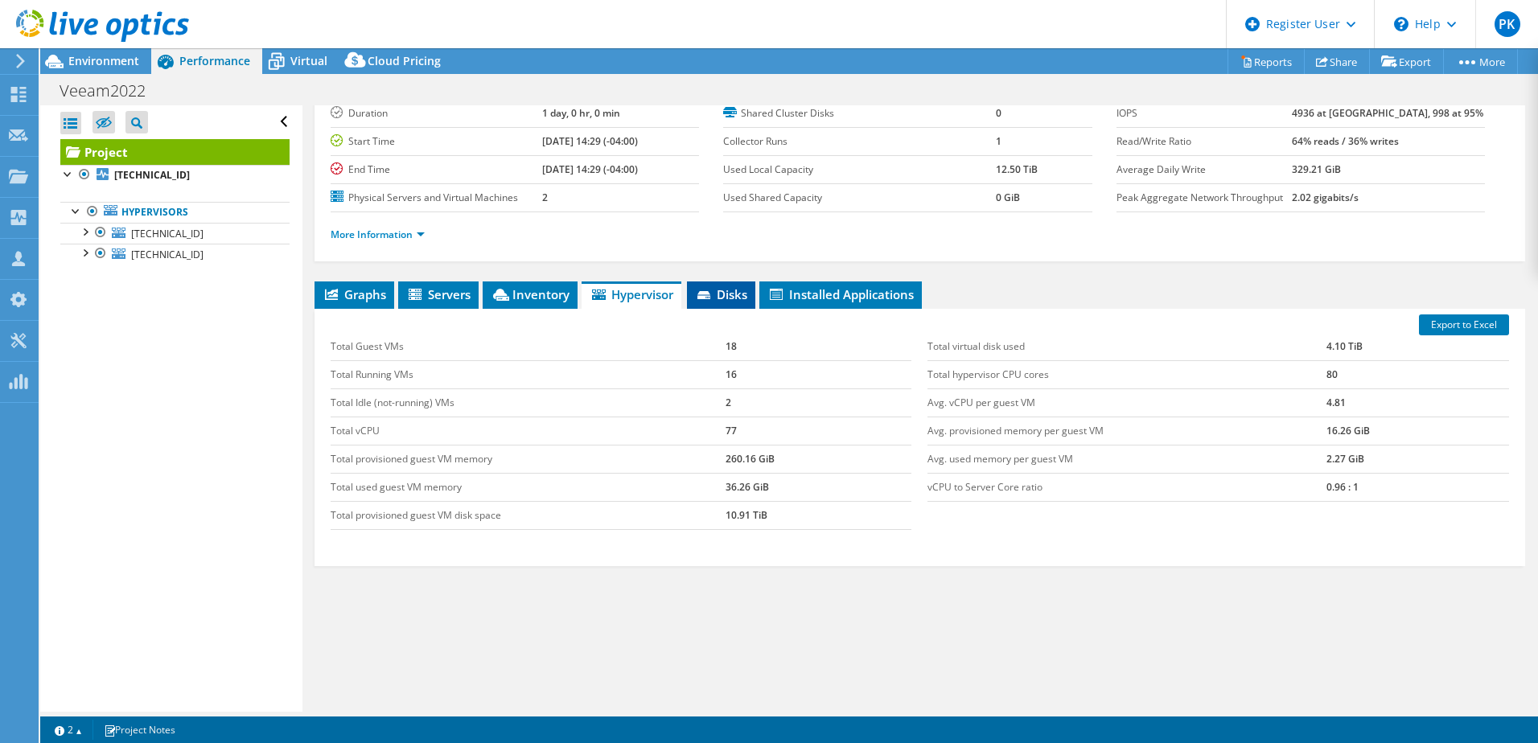
click at [717, 297] on span "Disks" at bounding box center [721, 294] width 52 height 16
